Goal: Task Accomplishment & Management: Complete application form

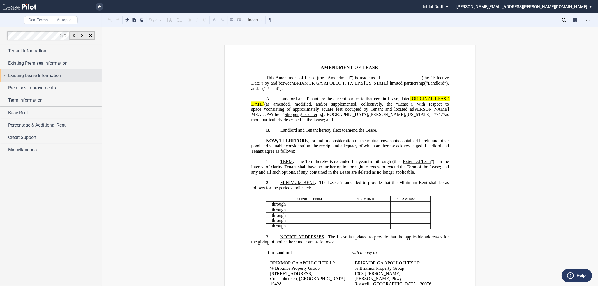
click at [6, 73] on div "Existing Lease Information" at bounding box center [51, 76] width 102 height 12
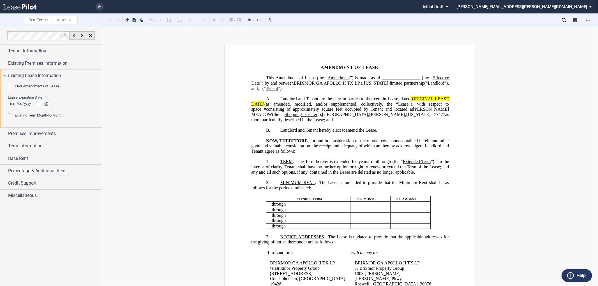
click at [10, 85] on div "Prior Amendments of Lease" at bounding box center [11, 87] width 6 height 6
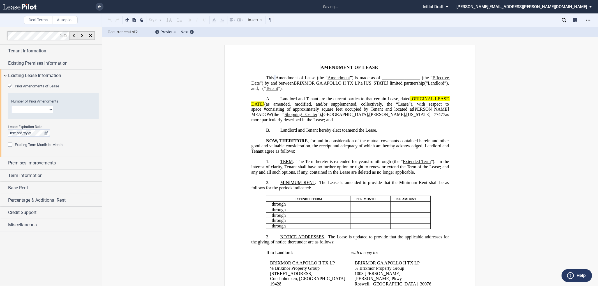
click at [26, 112] on select "1 2 3 4 5 6 7 8 9 10 11 12" at bounding box center [32, 109] width 42 height 7
select select "number:3"
click at [11, 106] on select "1 2 3 4 5 6 7 8 9 10 11 12" at bounding box center [32, 109] width 42 height 7
click at [6, 200] on div "Percentage & Additional Rent" at bounding box center [51, 200] width 102 height 12
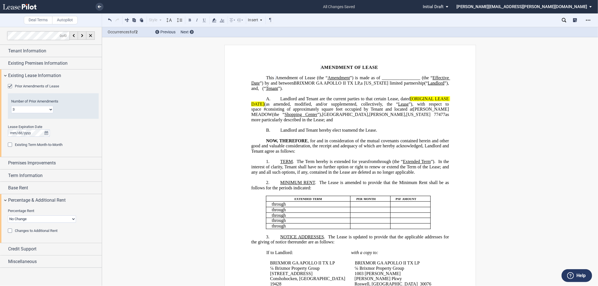
drag, startPoint x: 10, startPoint y: 230, endPoint x: 41, endPoint y: 230, distance: 31.1
click at [11, 230] on div "Changes to Additional Rent" at bounding box center [11, 232] width 6 height 6
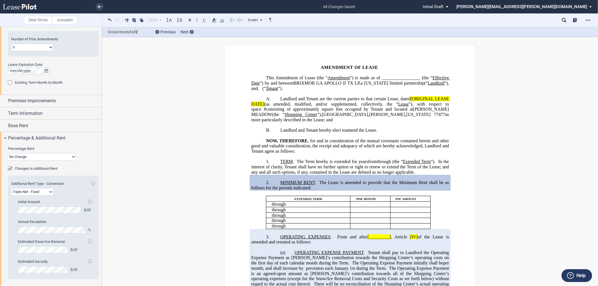
drag, startPoint x: 408, startPoint y: 100, endPoint x: 355, endPoint y: 100, distance: 53.6
click at [408, 100] on span "[ORIGINAL LEASE DATE]" at bounding box center [350, 101] width 199 height 10
click at [591, 20] on div "Open Lease options menu" at bounding box center [588, 20] width 9 height 9
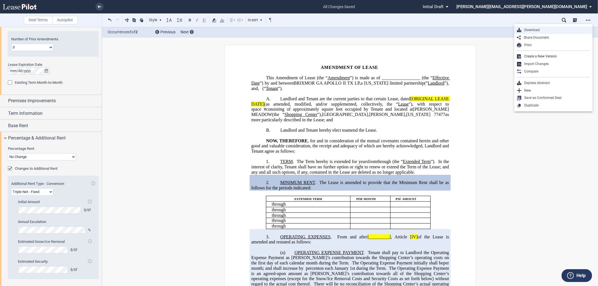
click at [531, 29] on div "Download" at bounding box center [555, 30] width 68 height 5
